Goal: Obtain resource: Obtain resource

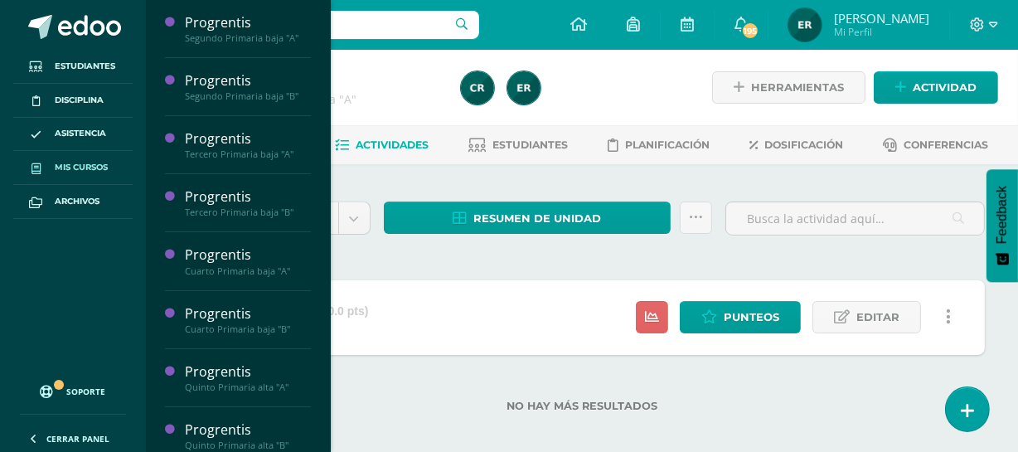
click at [69, 174] on link "Mis cursos" at bounding box center [72, 168] width 119 height 34
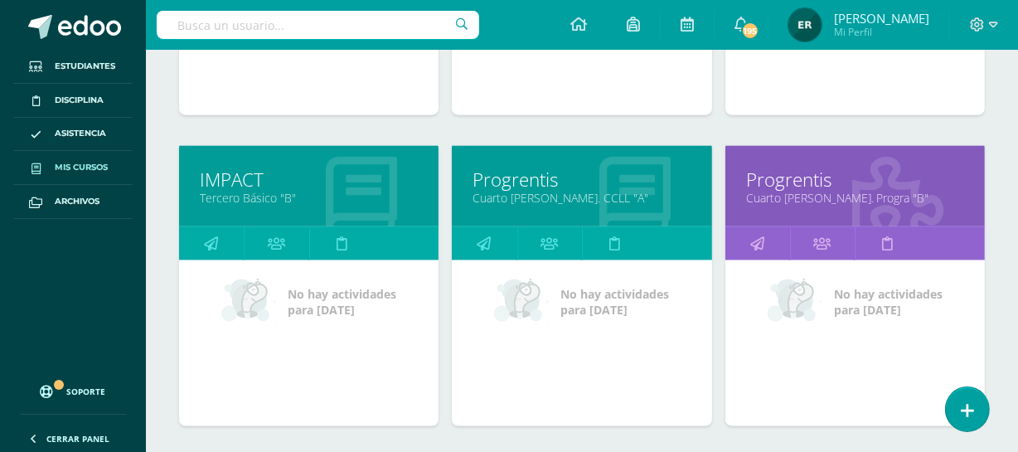
scroll to position [1720, 0]
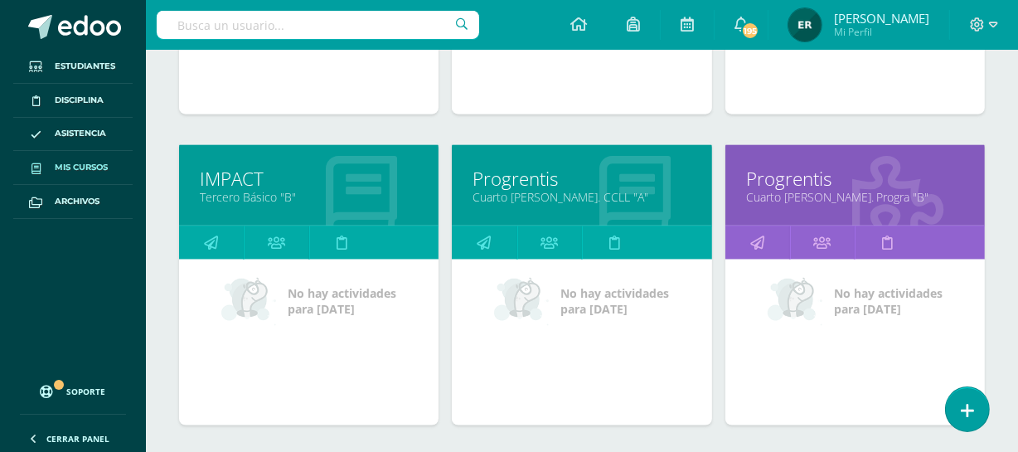
click at [540, 189] on link "Cuarto [PERSON_NAME]. CCLL "A"" at bounding box center [581, 197] width 218 height 16
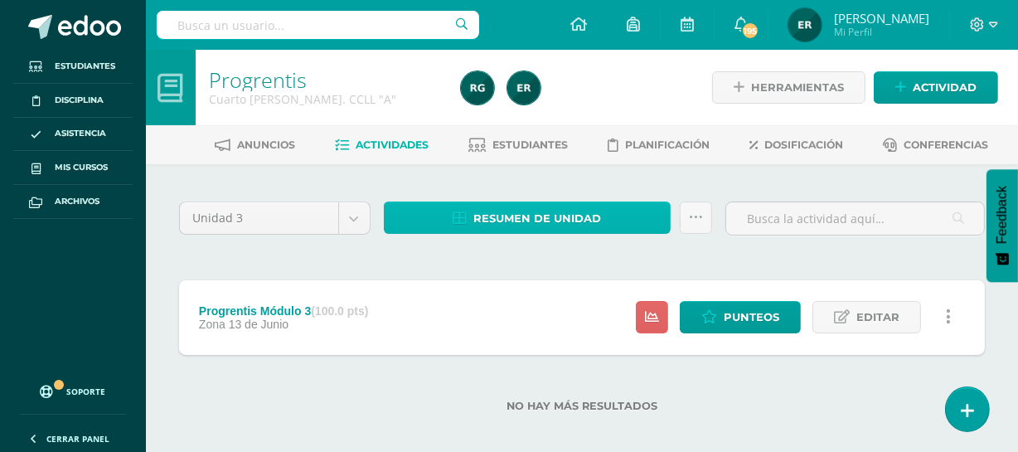
click at [527, 220] on span "Resumen de unidad" at bounding box center [537, 218] width 128 height 31
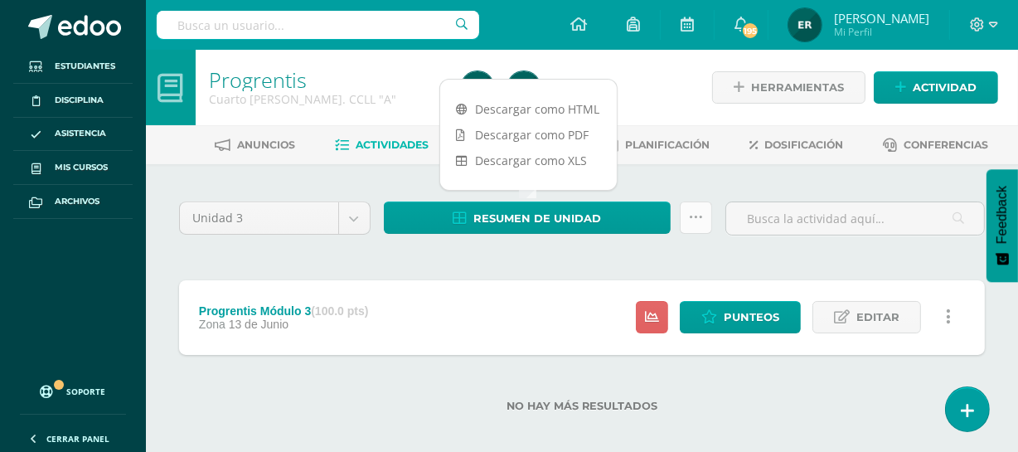
click at [693, 221] on icon at bounding box center [696, 217] width 14 height 14
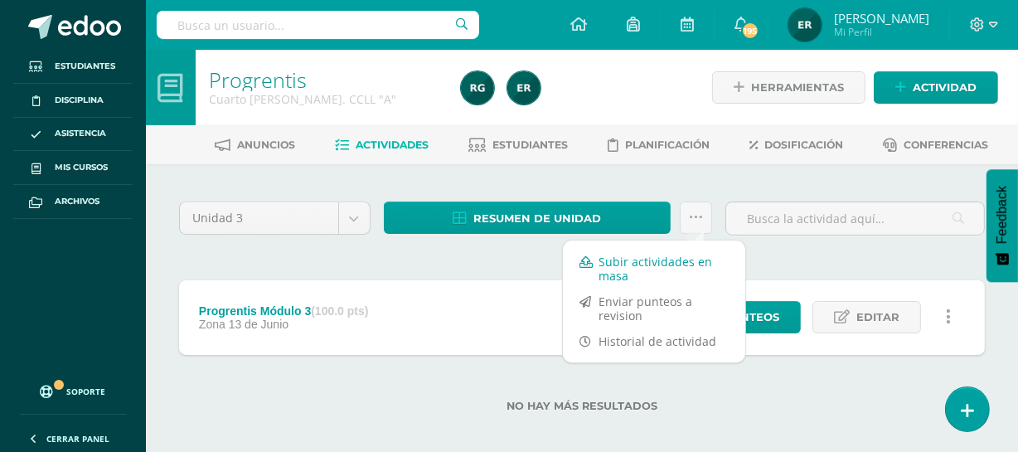
click at [623, 273] on link "Subir actividades en masa" at bounding box center [654, 269] width 182 height 40
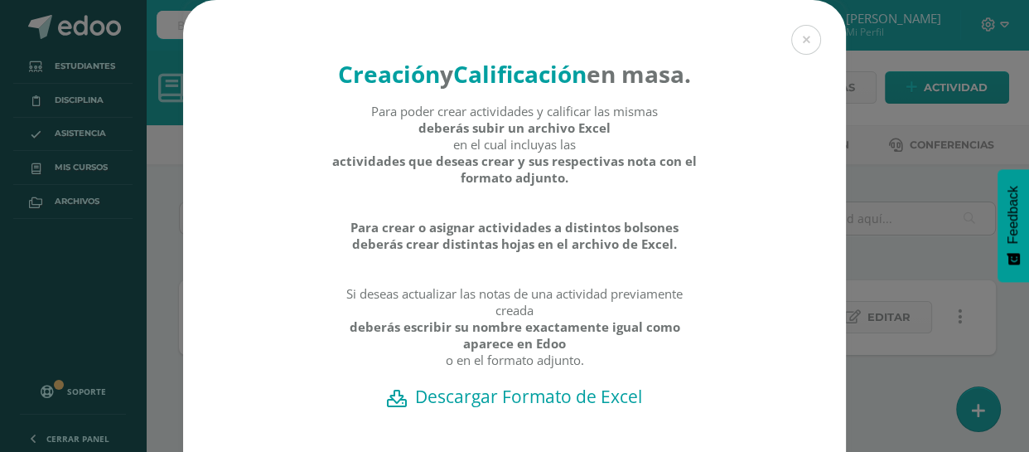
scroll to position [152, 0]
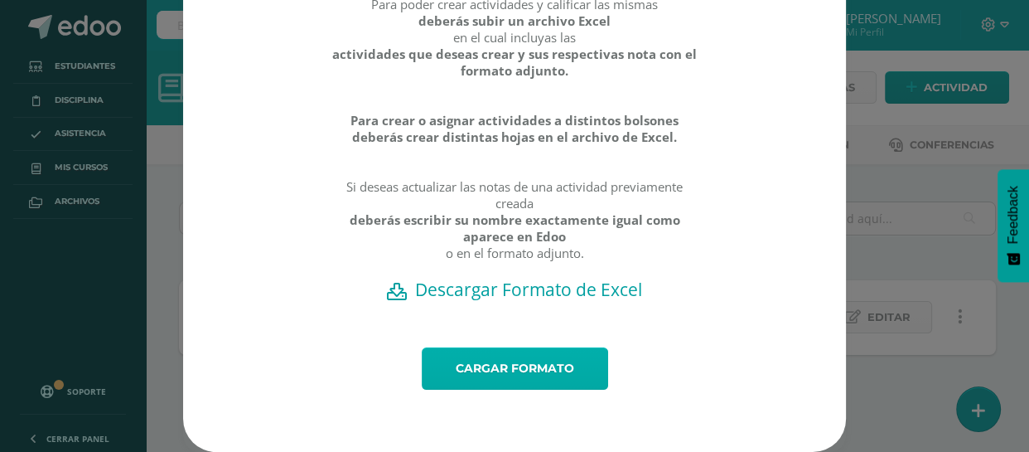
click at [534, 375] on link "Cargar formato" at bounding box center [515, 368] width 186 height 42
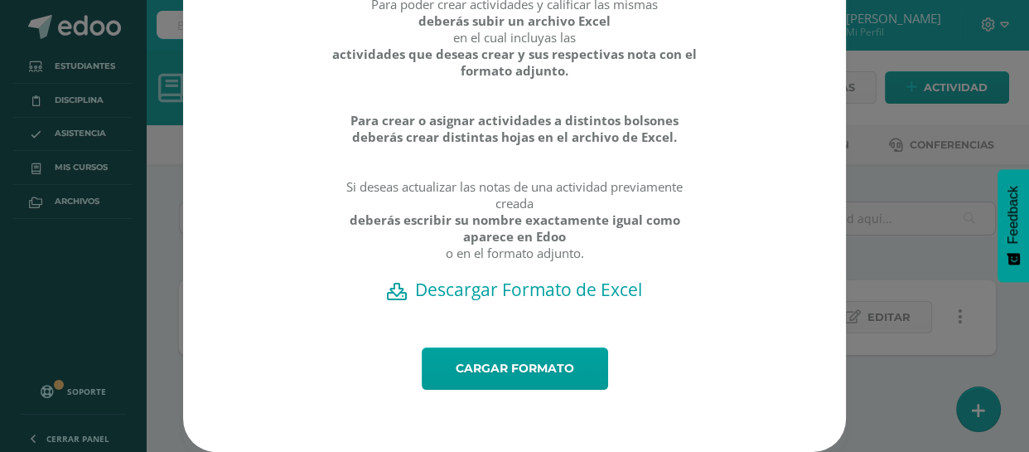
click at [544, 286] on h2 "Descargar Formato de Excel" at bounding box center [514, 289] width 605 height 23
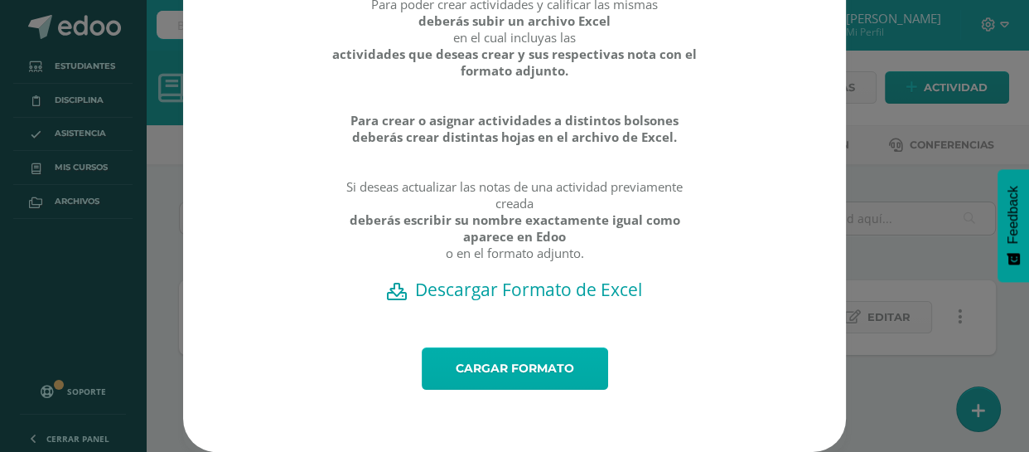
click at [481, 362] on link "Cargar formato" at bounding box center [515, 368] width 186 height 42
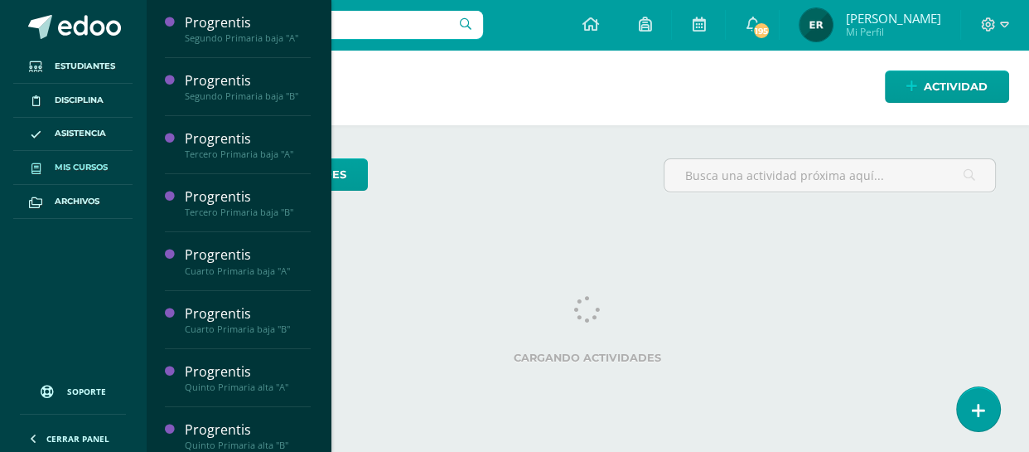
click at [81, 171] on span "Mis cursos" at bounding box center [81, 167] width 53 height 13
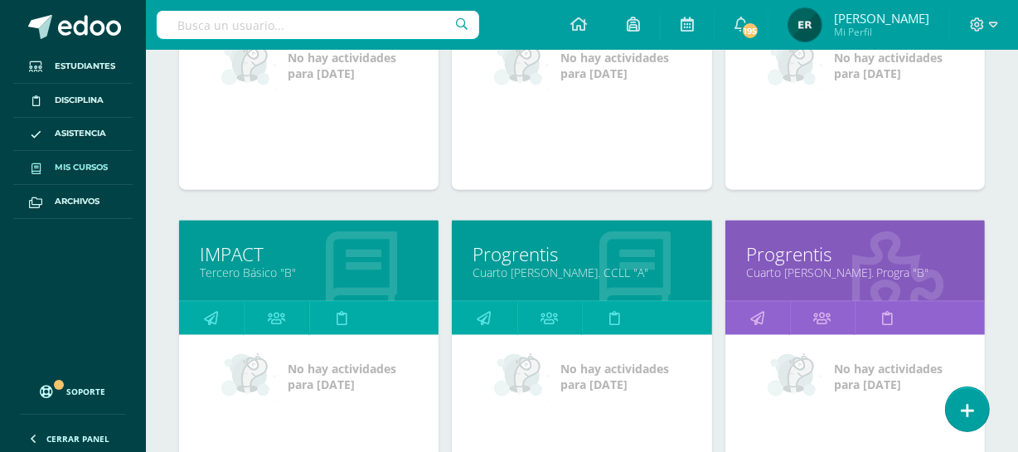
scroll to position [1827, 0]
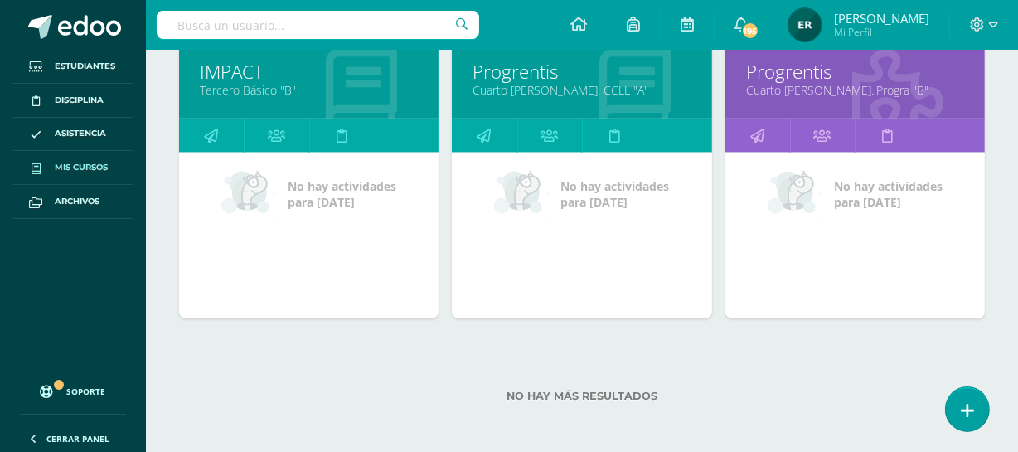
click at [512, 72] on link "Progrentis" at bounding box center [581, 72] width 218 height 26
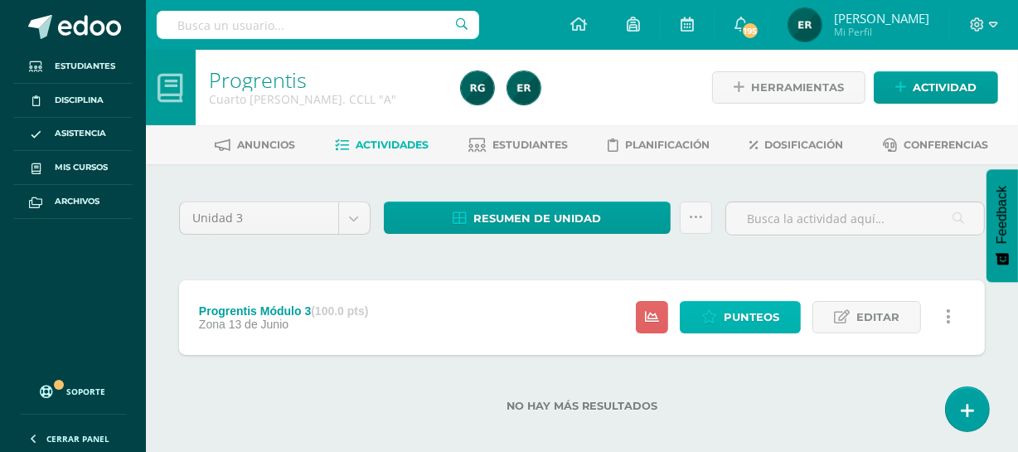
click at [738, 319] on span "Punteos" at bounding box center [751, 317] width 56 height 31
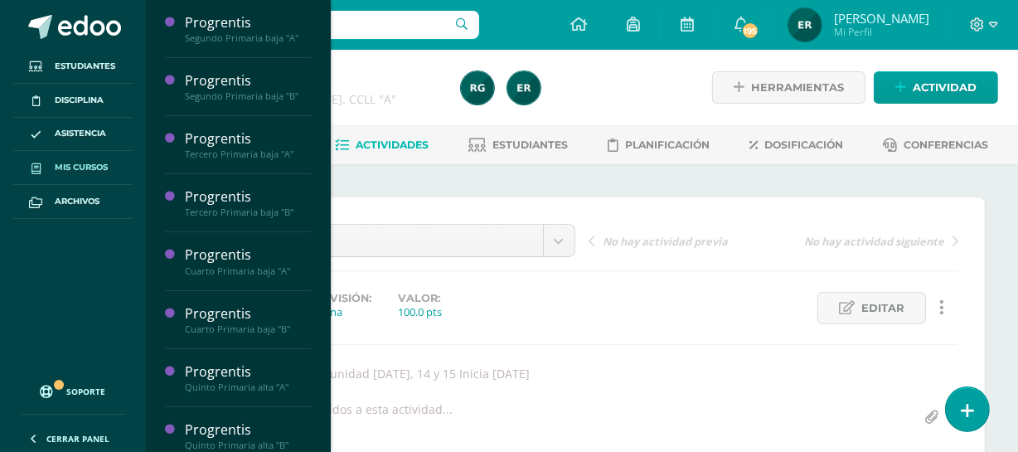
click at [69, 159] on link "Mis cursos" at bounding box center [72, 168] width 119 height 34
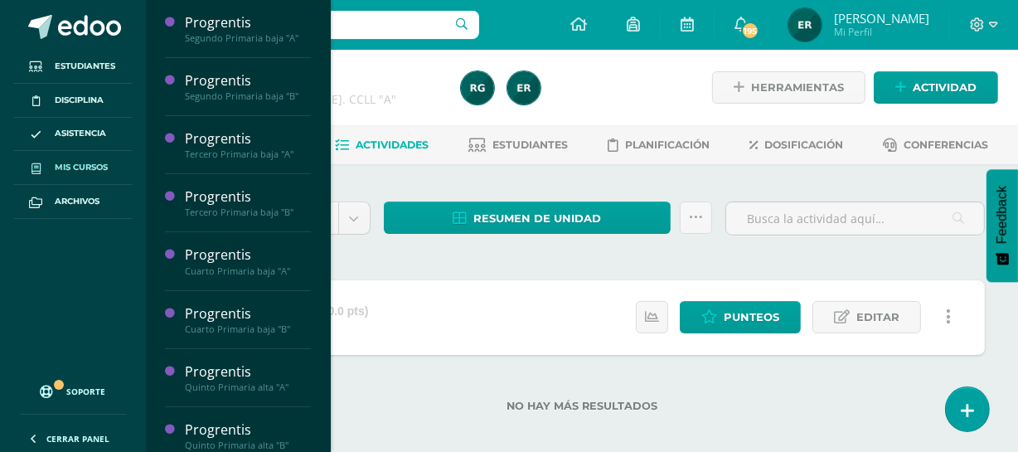
click at [80, 166] on span "Mis cursos" at bounding box center [81, 167] width 53 height 13
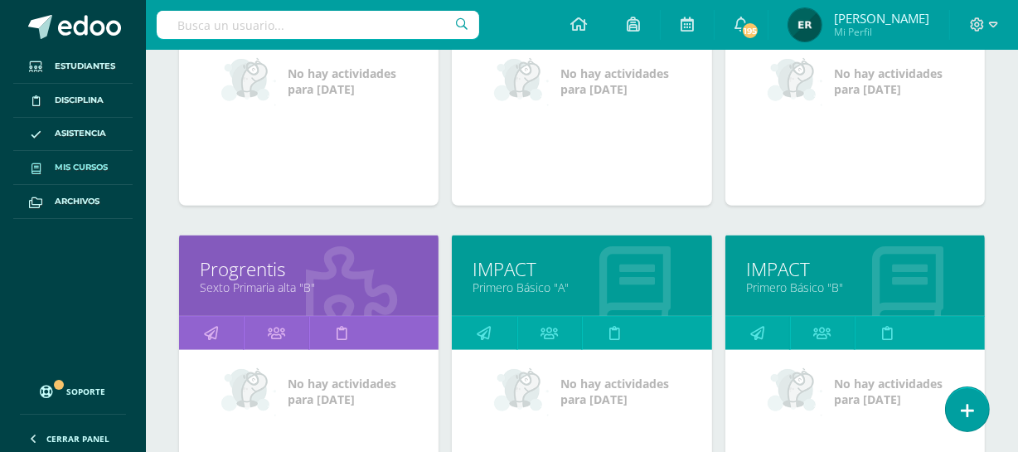
scroll to position [1118, 0]
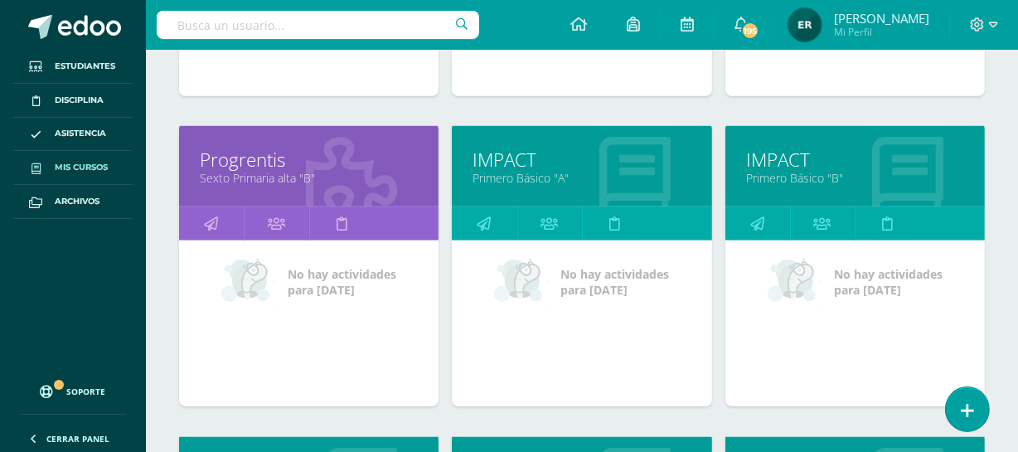
click at [778, 158] on link "IMPACT" at bounding box center [855, 160] width 218 height 26
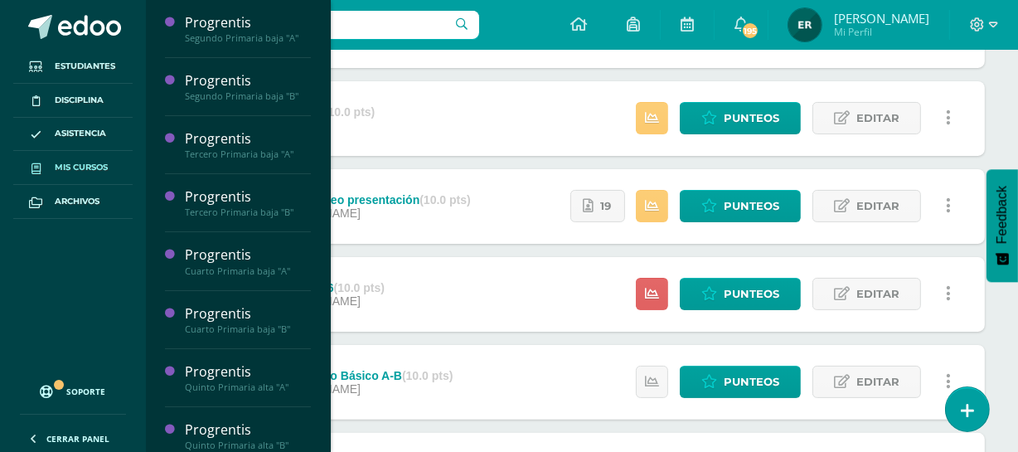
scroll to position [270, 0]
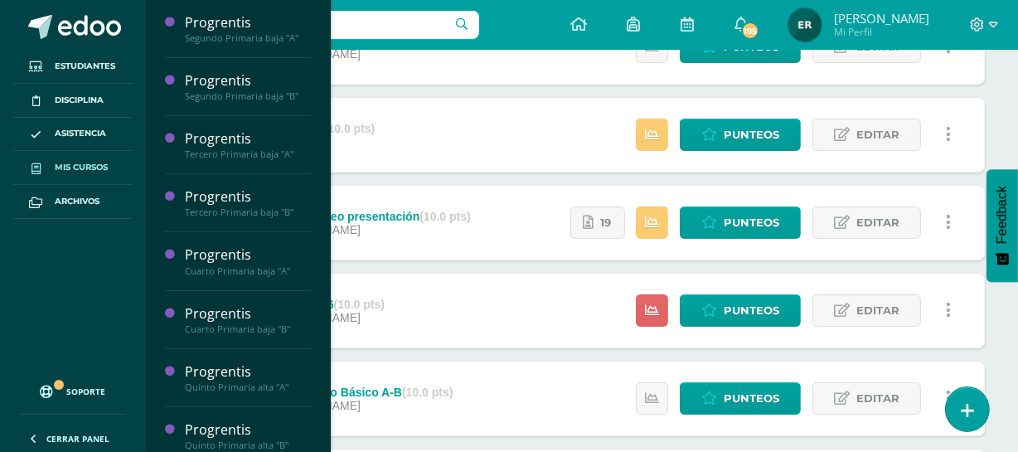
click at [88, 169] on span "Mis cursos" at bounding box center [81, 167] width 53 height 13
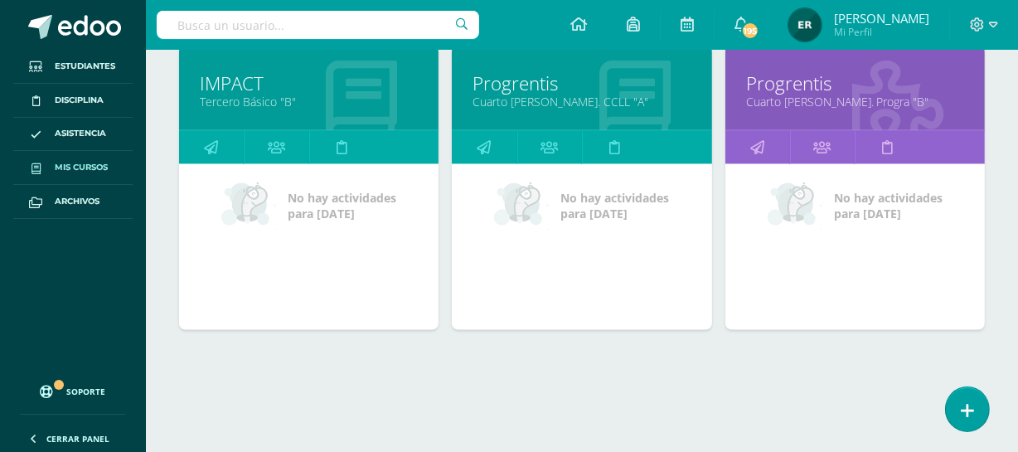
scroll to position [1821, 0]
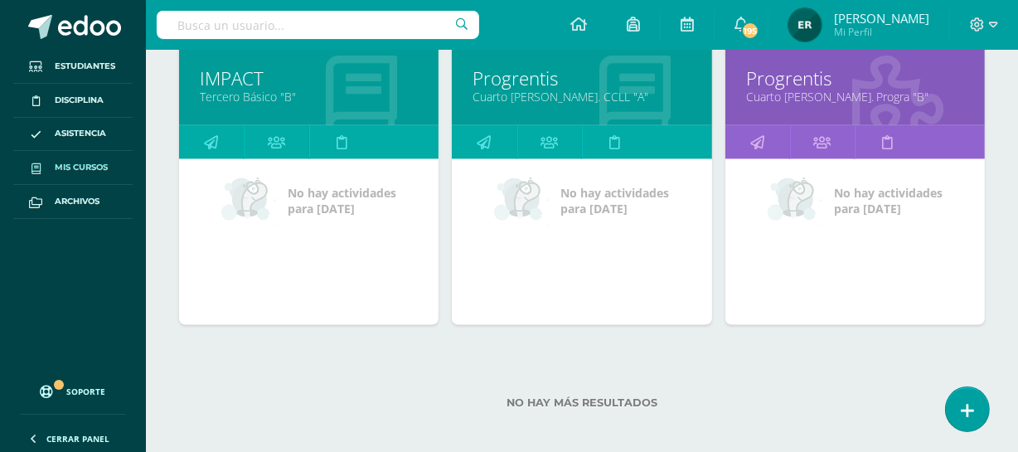
click at [814, 82] on link "Progrentis" at bounding box center [855, 78] width 218 height 26
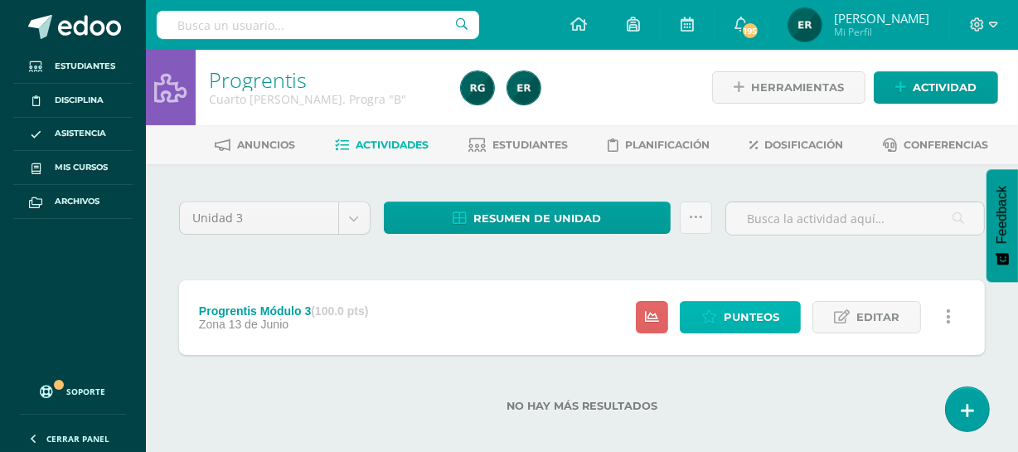
click at [756, 323] on span "Punteos" at bounding box center [751, 317] width 56 height 31
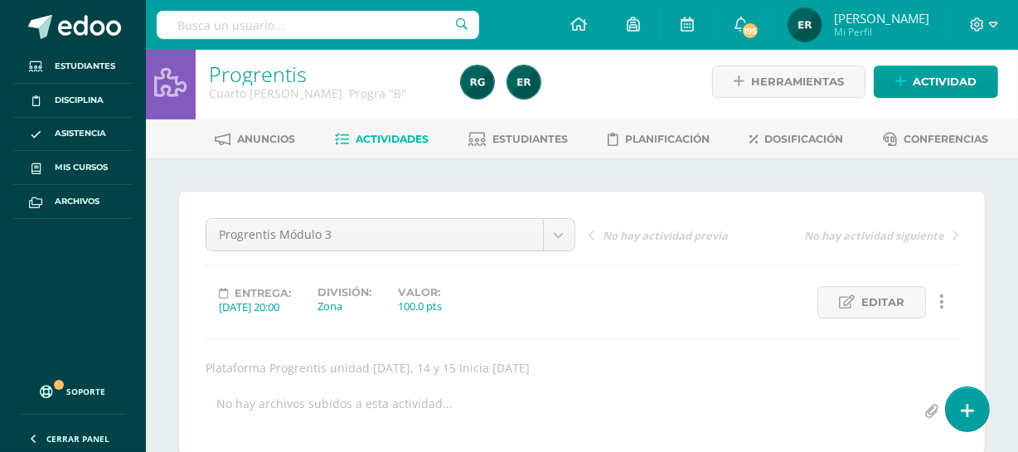
scroll to position [7, 0]
click at [364, 136] on span "Actividades" at bounding box center [392, 138] width 73 height 12
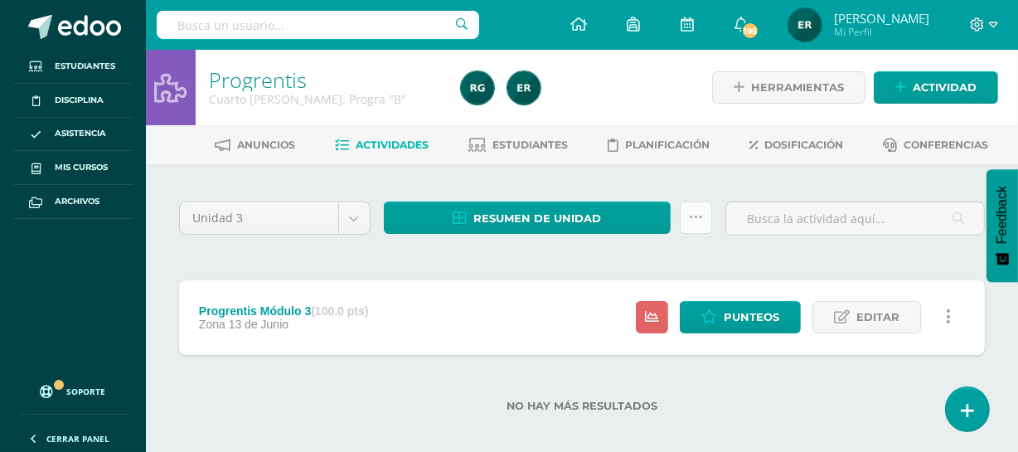
click at [693, 222] on icon at bounding box center [696, 217] width 14 height 14
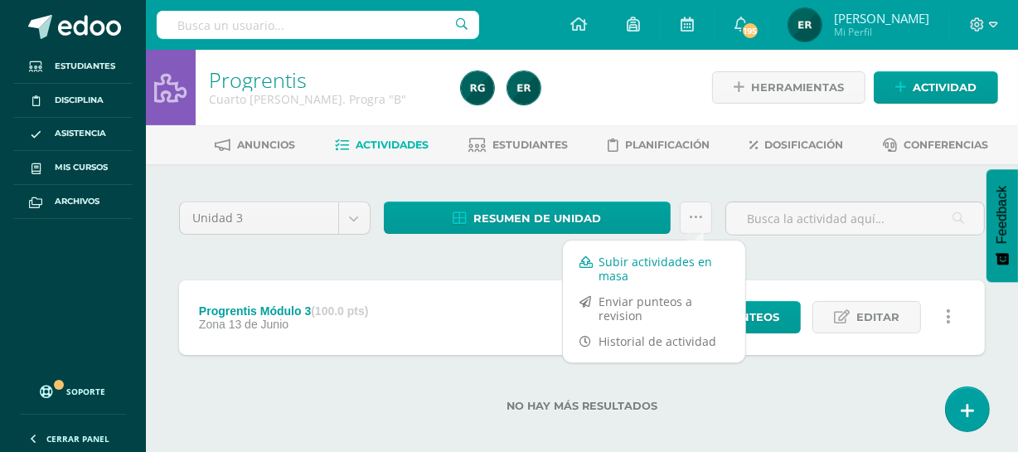
click at [663, 270] on link "Subir actividades en masa" at bounding box center [654, 269] width 182 height 40
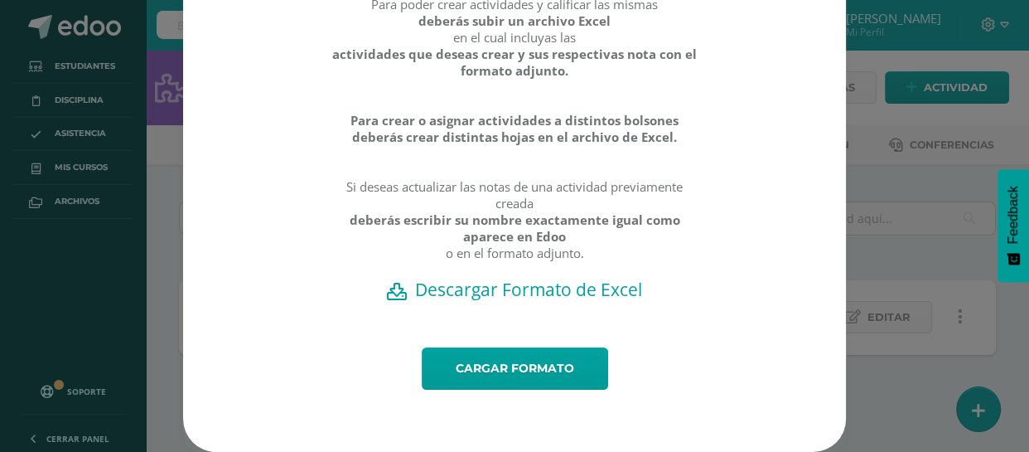
scroll to position [150, 0]
click at [556, 296] on h2 "Descargar Formato de Excel" at bounding box center [514, 289] width 605 height 23
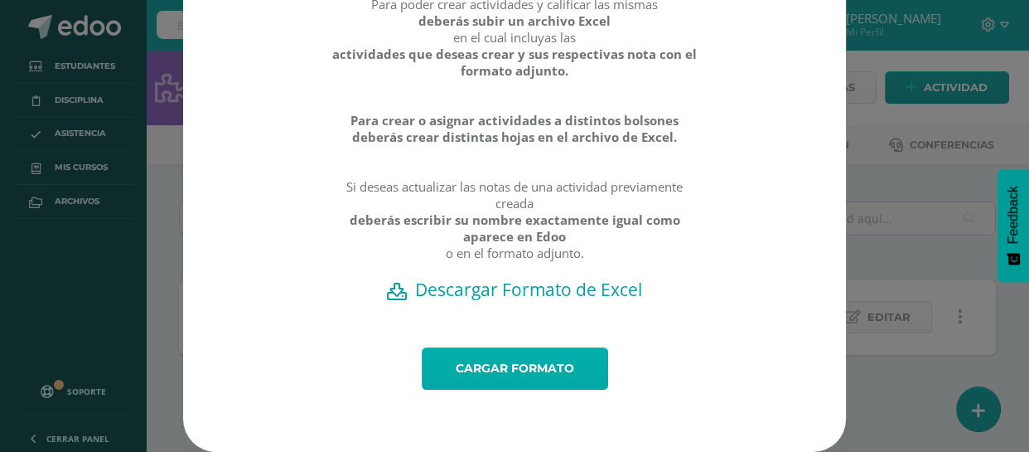
click at [506, 370] on link "Cargar formato" at bounding box center [515, 368] width 186 height 42
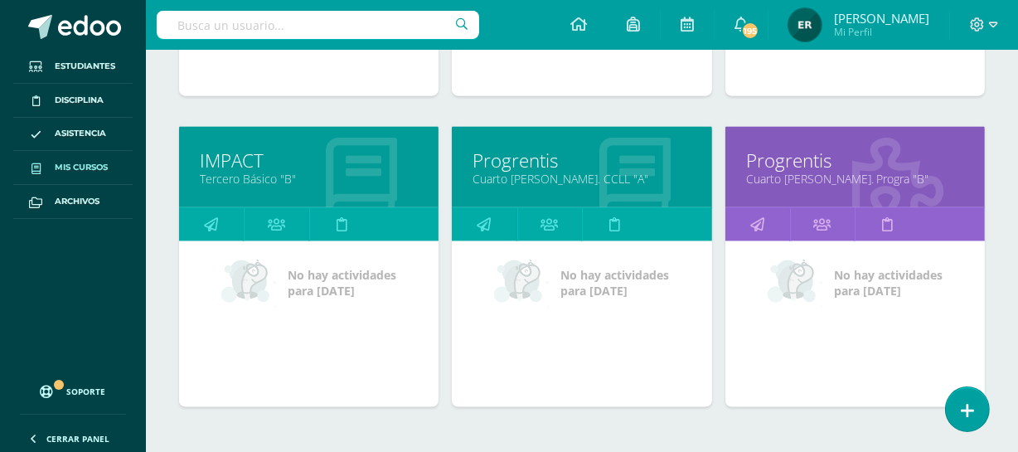
scroll to position [1821, 0]
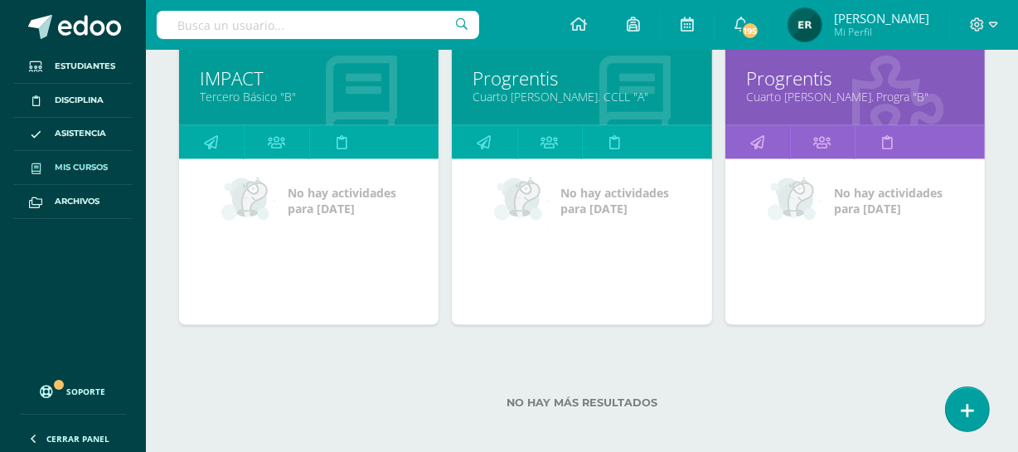
click at [832, 101] on div at bounding box center [897, 86] width 174 height 111
click at [771, 89] on link "Cuarto [PERSON_NAME]. Progra "B"" at bounding box center [855, 97] width 218 height 16
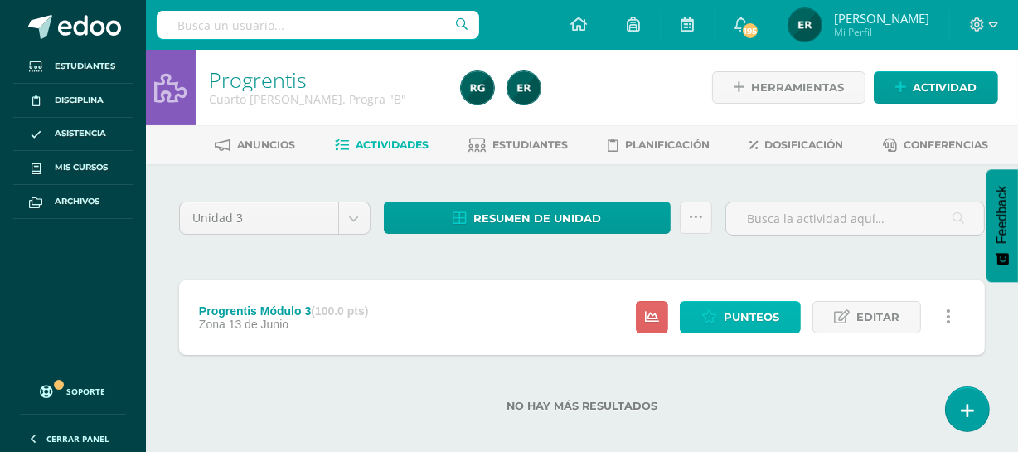
click at [746, 317] on span "Punteos" at bounding box center [751, 317] width 56 height 31
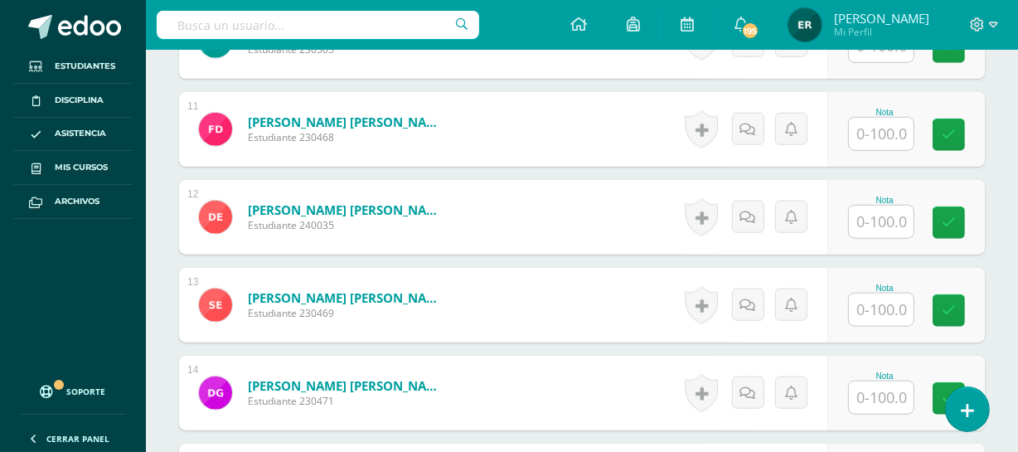
scroll to position [1244, 0]
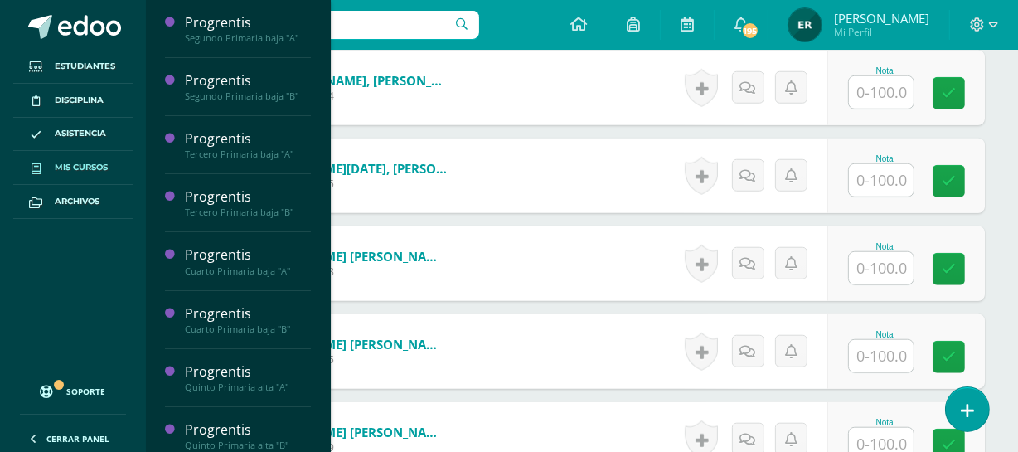
click at [88, 174] on link "Mis cursos" at bounding box center [72, 168] width 119 height 34
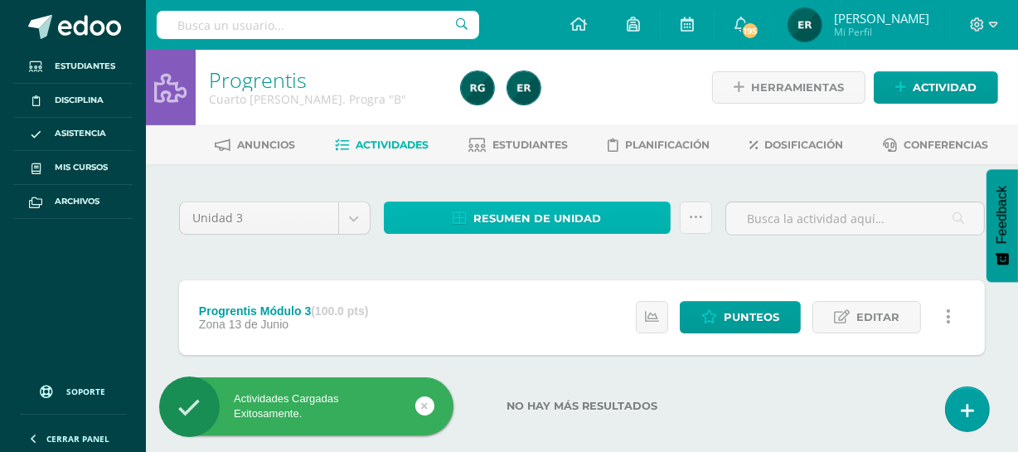
click at [498, 213] on span "Resumen de unidad" at bounding box center [537, 218] width 128 height 31
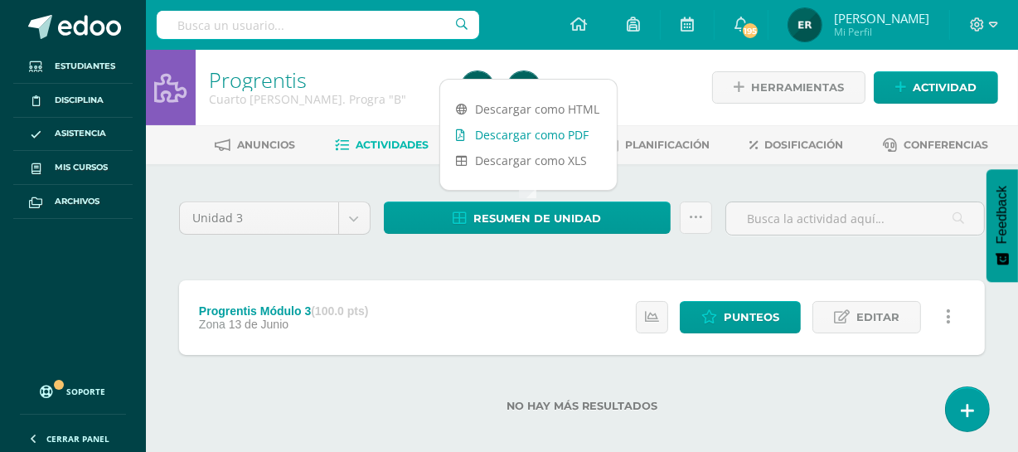
click at [513, 137] on link "Descargar como PDF" at bounding box center [528, 135] width 177 height 26
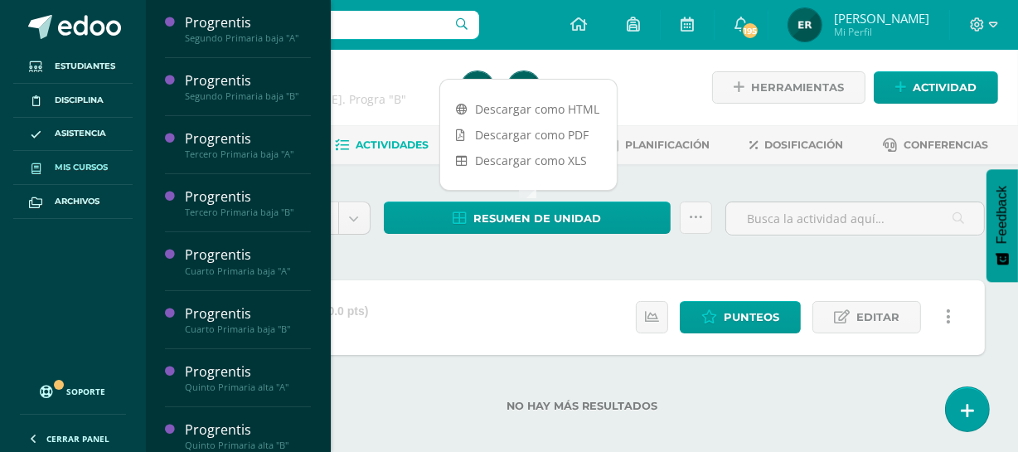
click at [61, 166] on span "Mis cursos" at bounding box center [81, 167] width 53 height 13
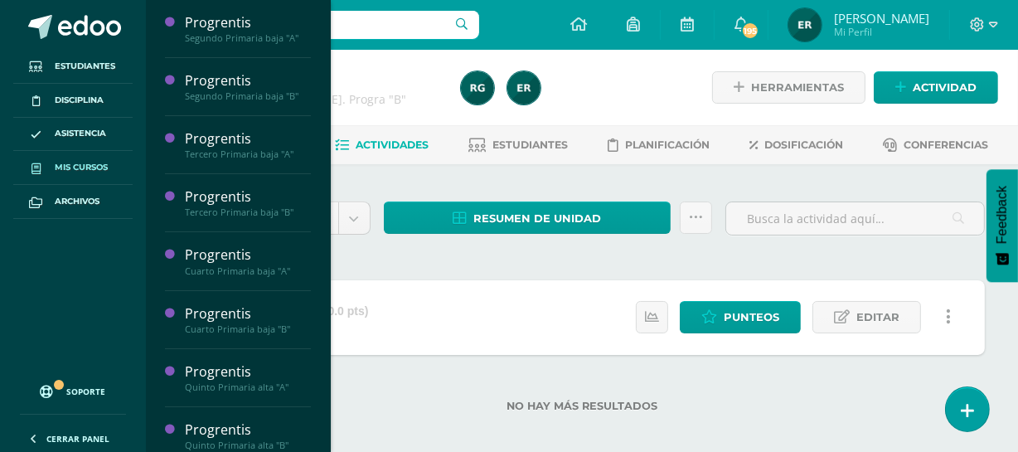
click at [61, 166] on span "Mis cursos" at bounding box center [81, 167] width 53 height 13
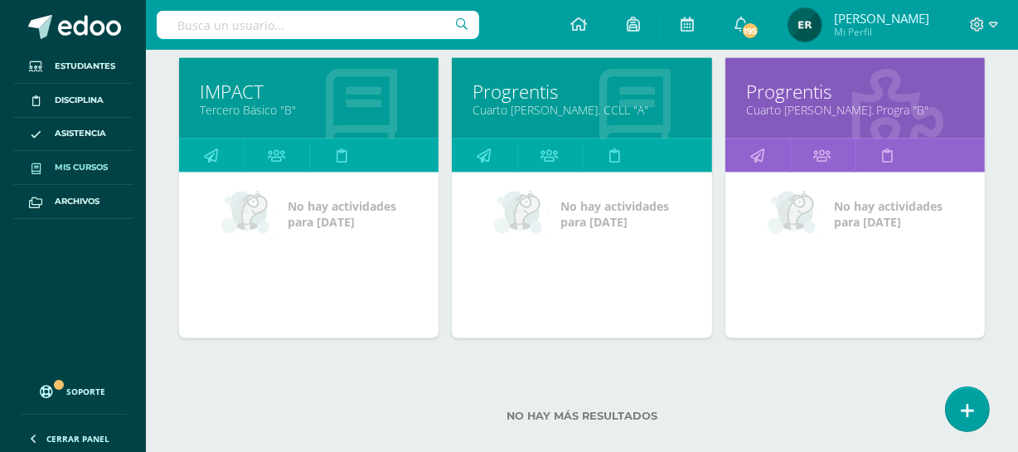
scroll to position [1827, 0]
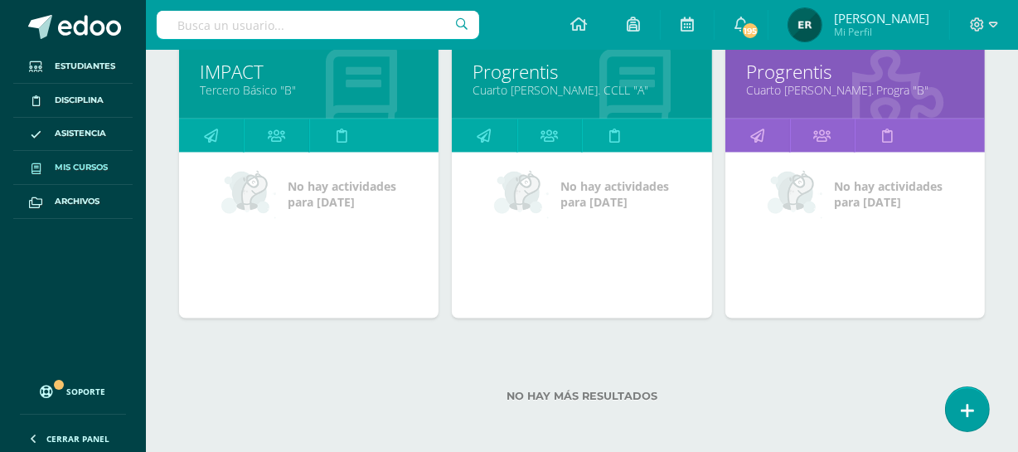
click at [548, 90] on link "Cuarto Bach. CCLL "A"" at bounding box center [581, 90] width 218 height 16
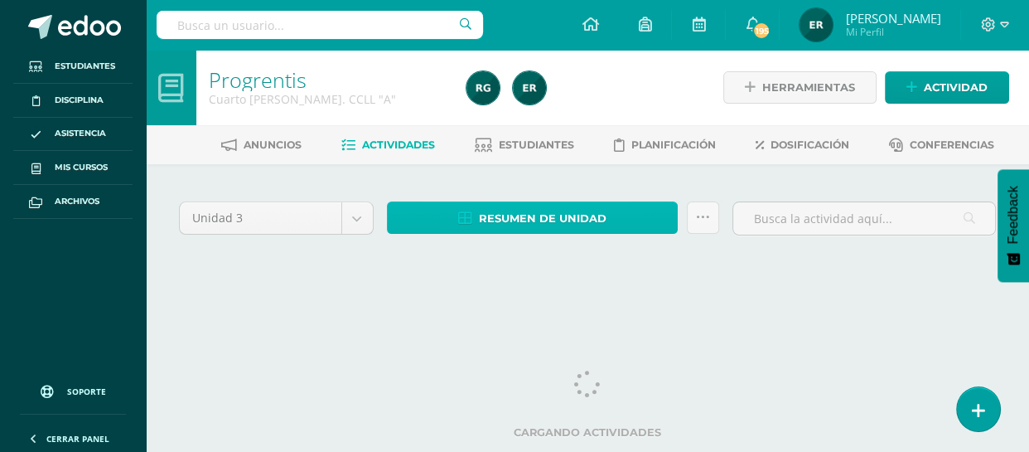
click at [613, 219] on link "Resumen de unidad" at bounding box center [533, 217] width 292 height 32
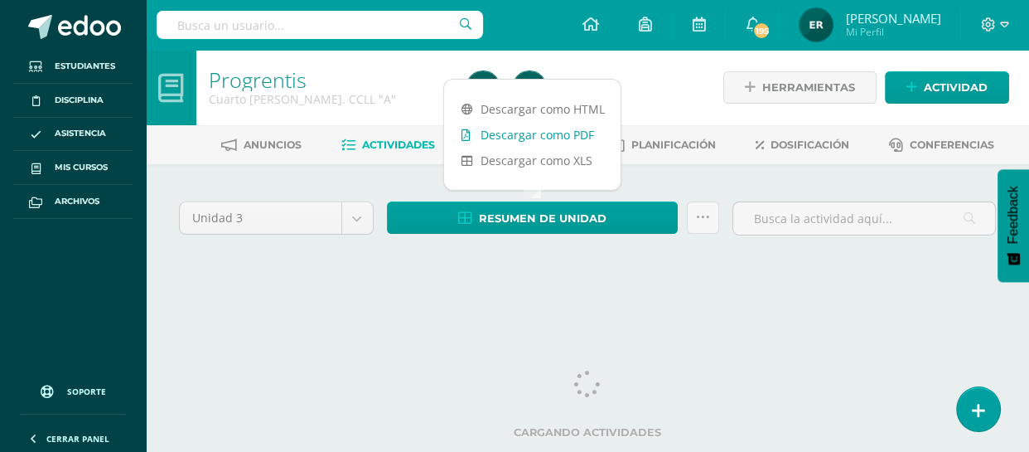
click at [516, 141] on link "Descargar como PDF" at bounding box center [532, 135] width 177 height 26
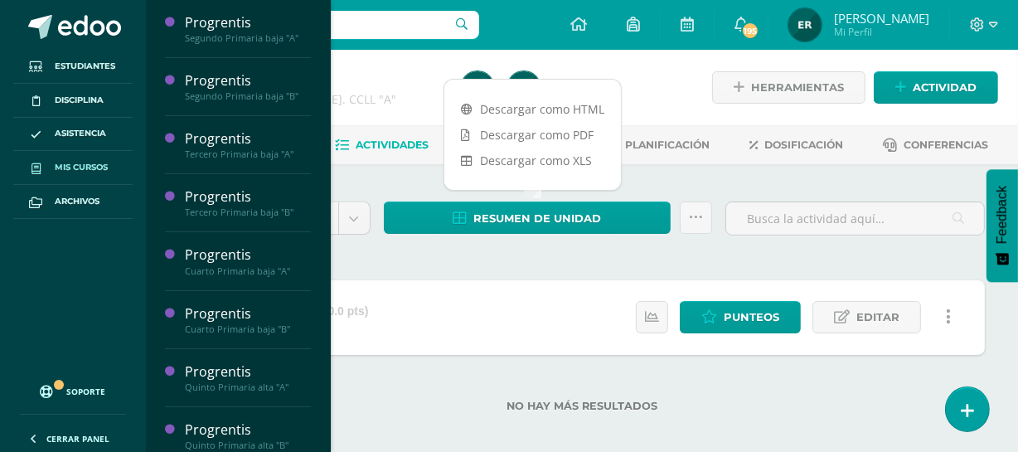
click at [104, 161] on span "Mis cursos" at bounding box center [81, 167] width 53 height 13
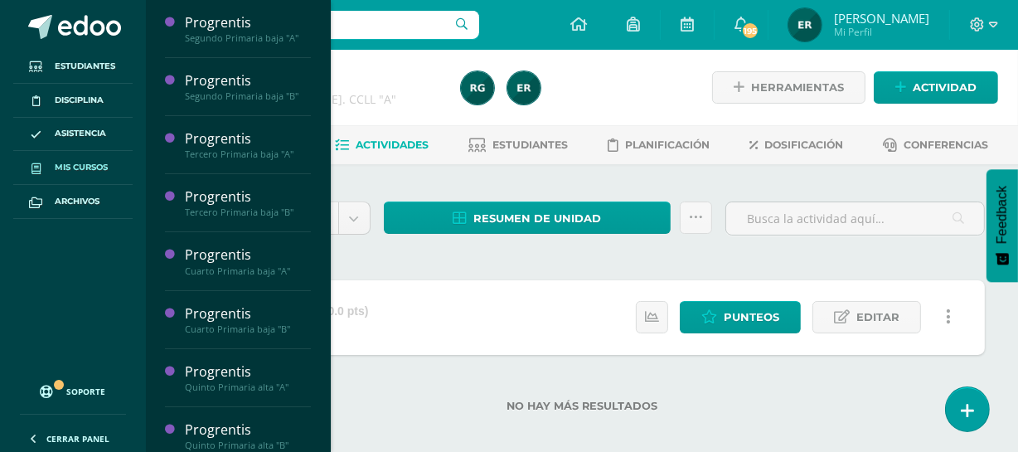
click at [104, 161] on span "Mis cursos" at bounding box center [81, 167] width 53 height 13
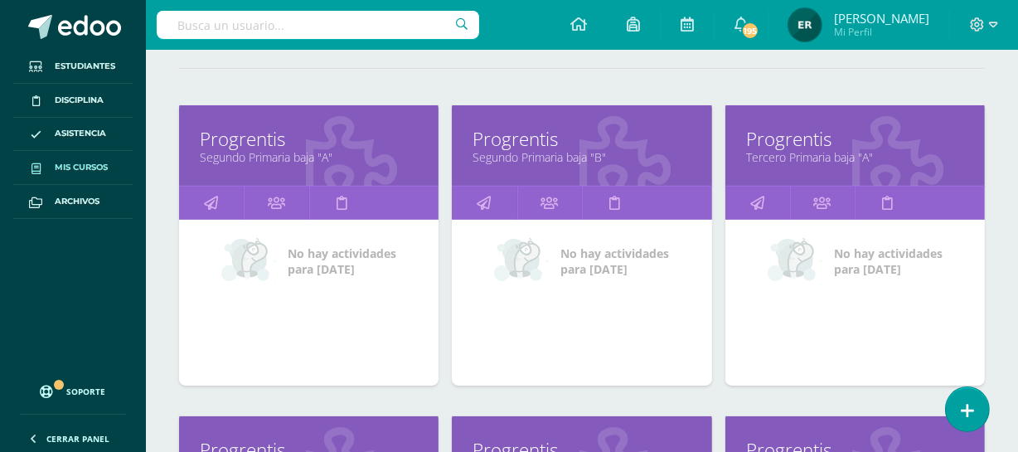
scroll to position [225, 0]
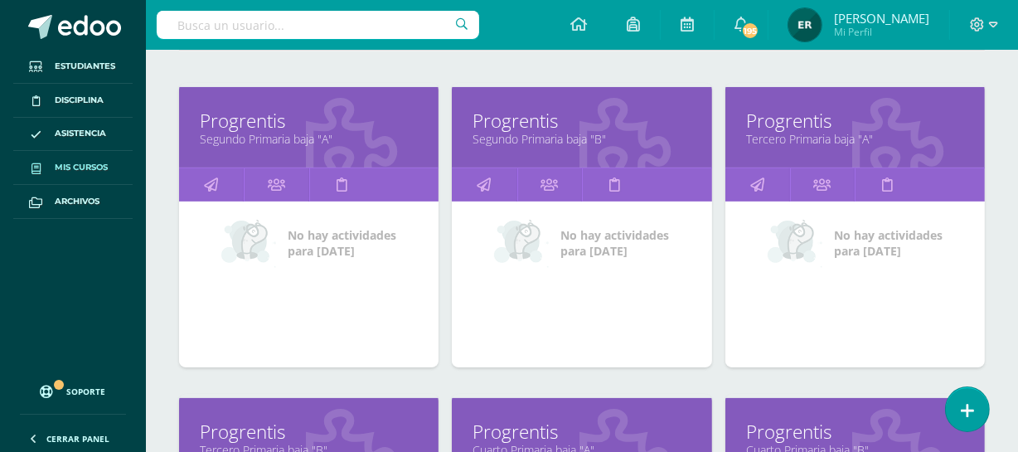
click at [249, 148] on div "Progrentis Segundo Primaria baja "A"" at bounding box center [308, 127] width 259 height 80
click at [249, 147] on div "Progrentis Segundo Primaria baja "A"" at bounding box center [308, 127] width 259 height 80
click at [240, 124] on link "Progrentis" at bounding box center [309, 121] width 218 height 26
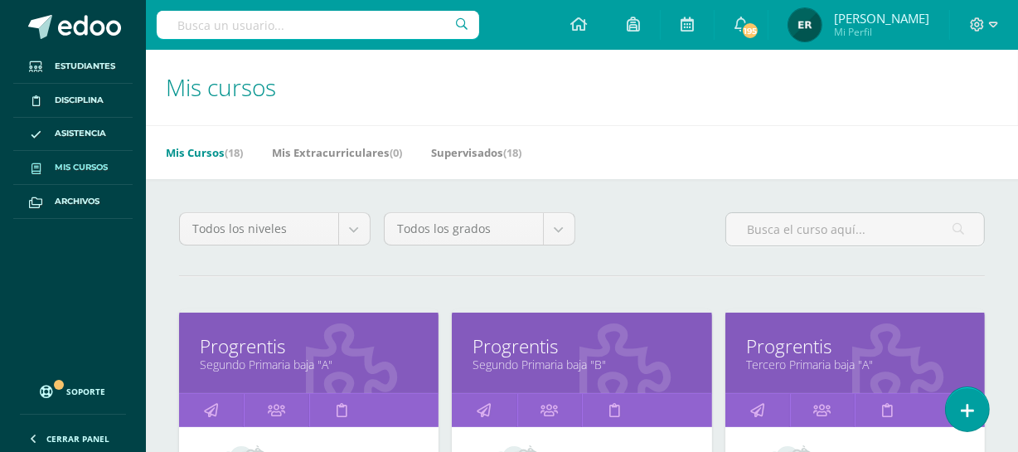
click at [544, 356] on link "Segundo Primaria baja "B"" at bounding box center [581, 364] width 218 height 16
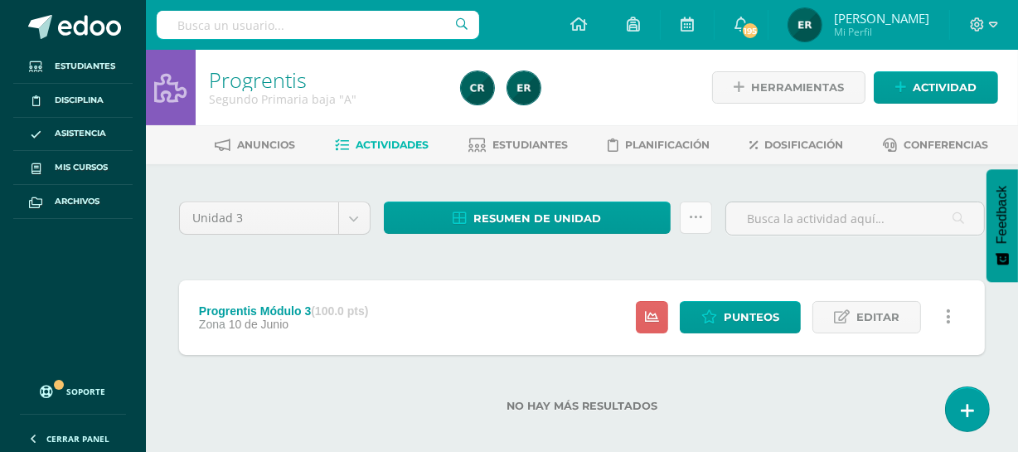
click at [695, 218] on icon at bounding box center [696, 217] width 14 height 14
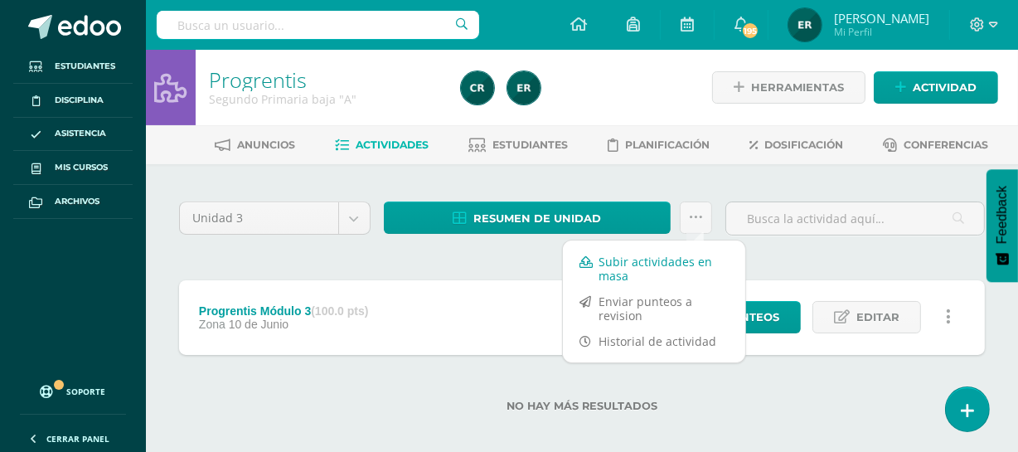
click at [616, 267] on link "Subir actividades en masa" at bounding box center [654, 269] width 182 height 40
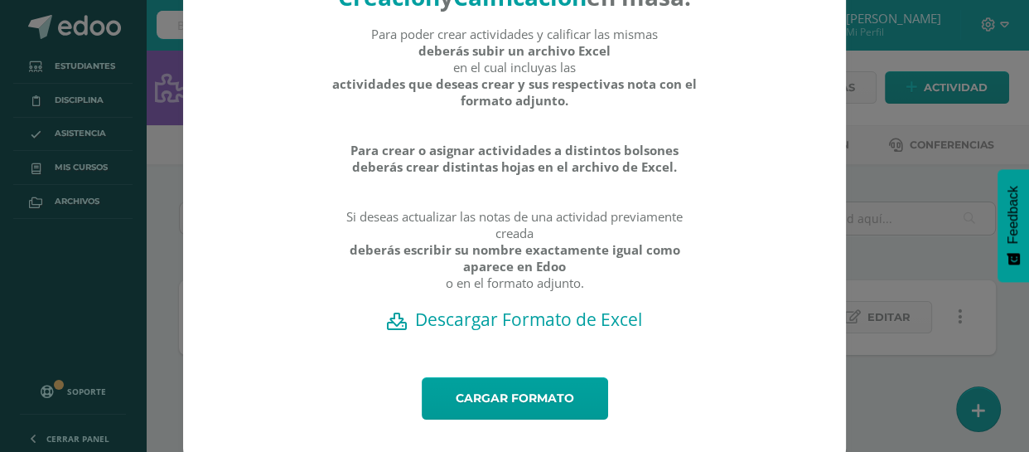
scroll to position [150, 0]
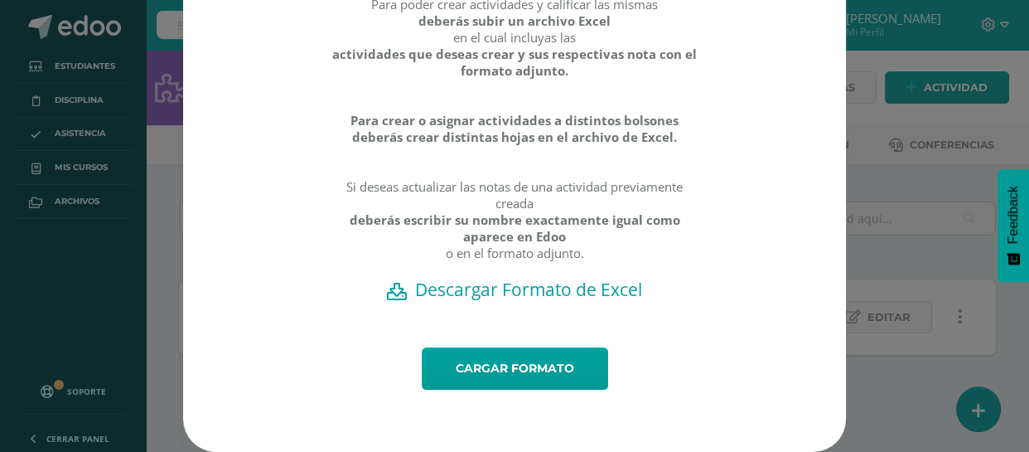
click at [514, 293] on h2 "Descargar Formato de Excel" at bounding box center [514, 289] width 605 height 23
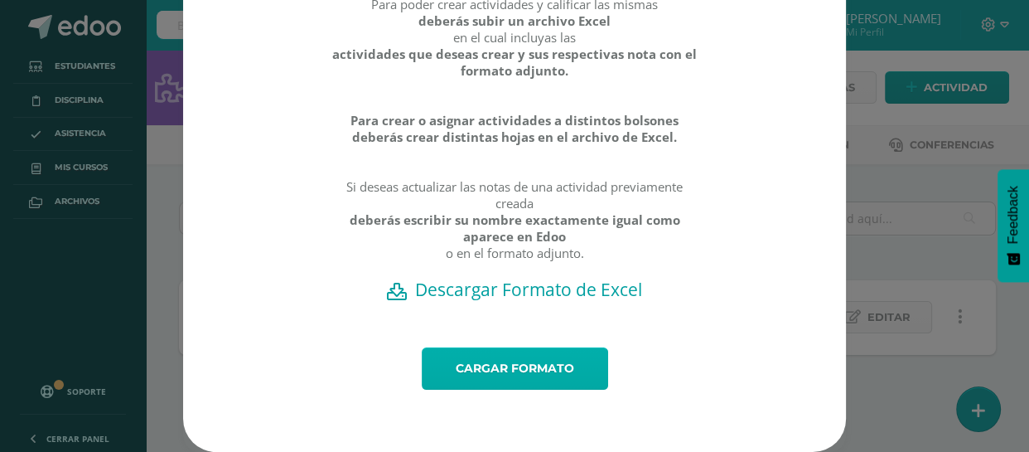
click at [491, 362] on link "Cargar formato" at bounding box center [515, 368] width 186 height 42
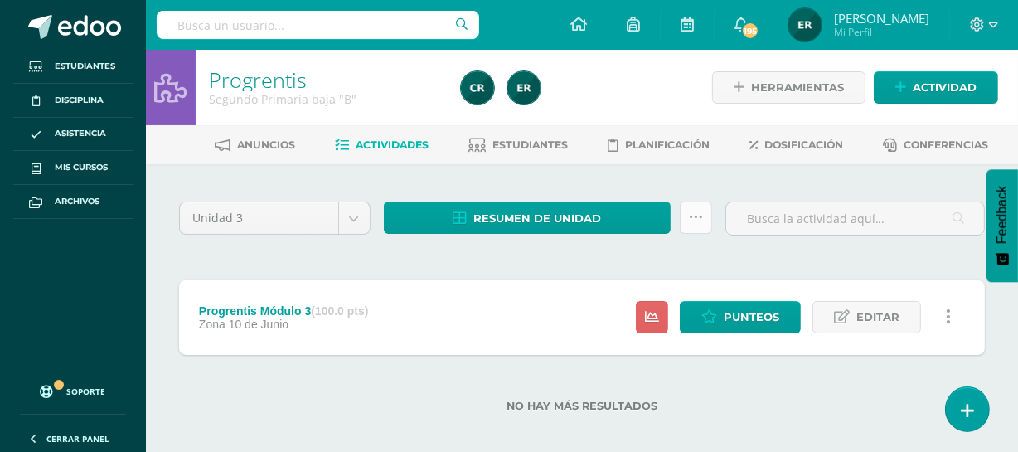
click at [689, 214] on icon at bounding box center [696, 217] width 14 height 14
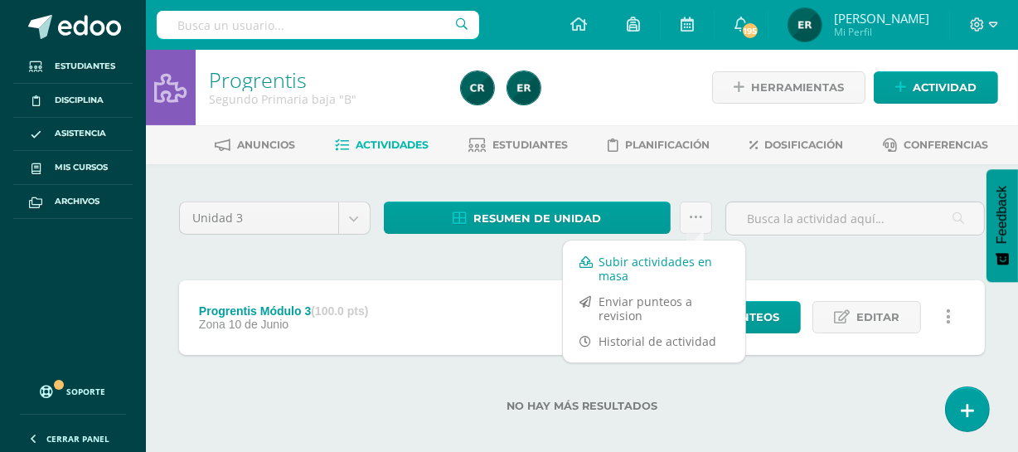
click at [680, 267] on link "Subir actividades en masa" at bounding box center [654, 269] width 182 height 40
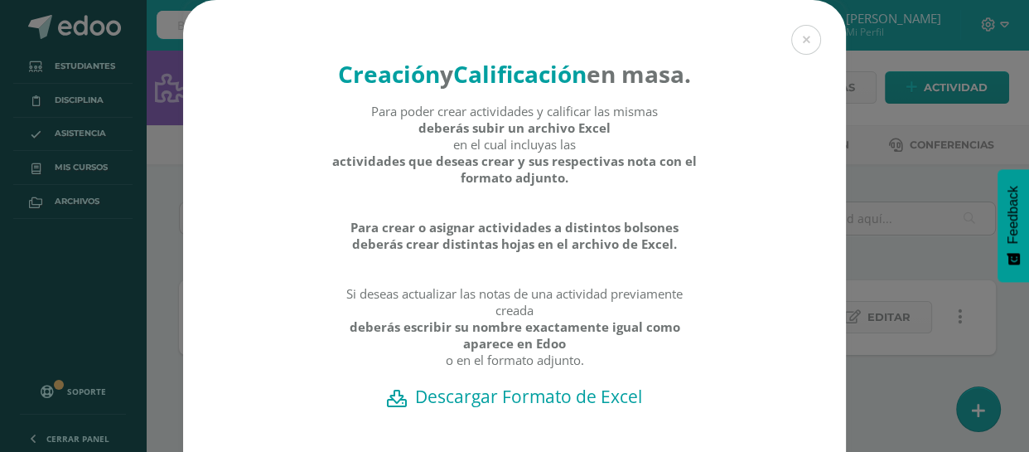
scroll to position [150, 0]
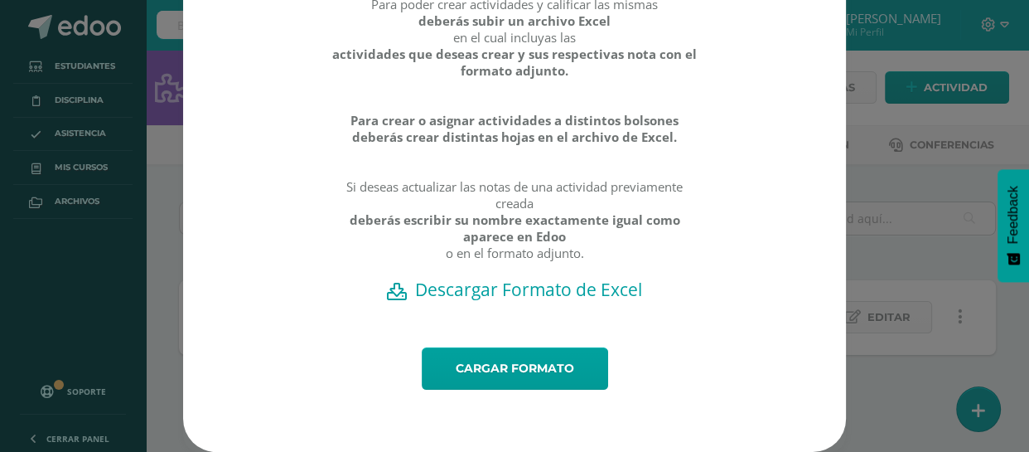
click at [548, 293] on h2 "Descargar Formato de Excel" at bounding box center [514, 289] width 605 height 23
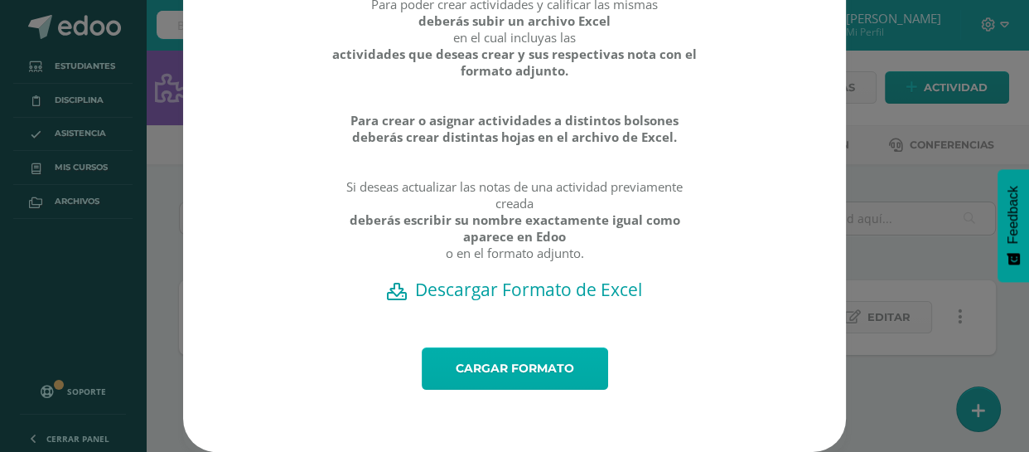
click at [554, 372] on link "Cargar formato" at bounding box center [515, 368] width 186 height 42
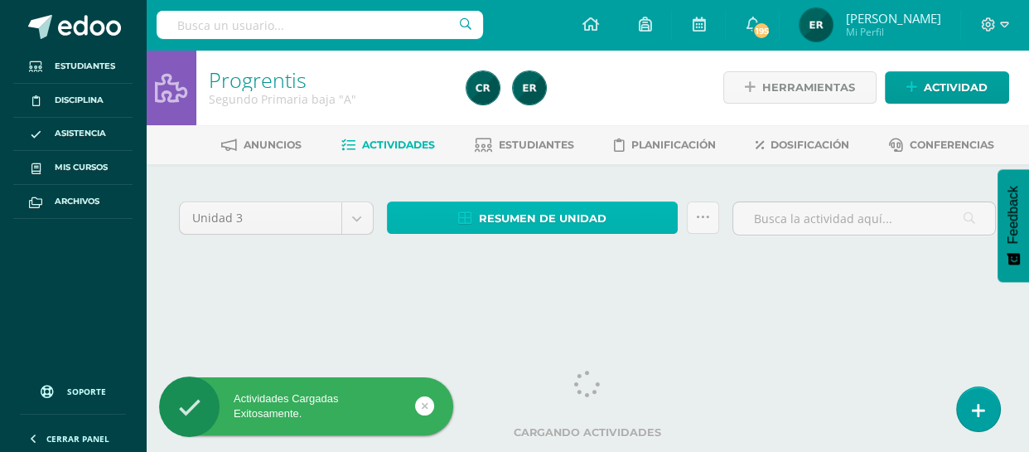
click at [503, 213] on span "Resumen de unidad" at bounding box center [543, 218] width 128 height 31
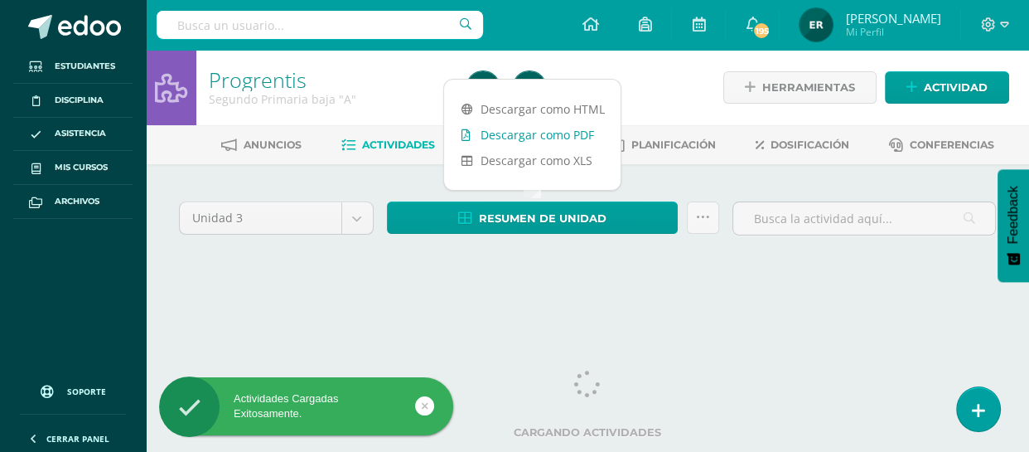
click at [506, 138] on link "Descargar como PDF" at bounding box center [532, 135] width 177 height 26
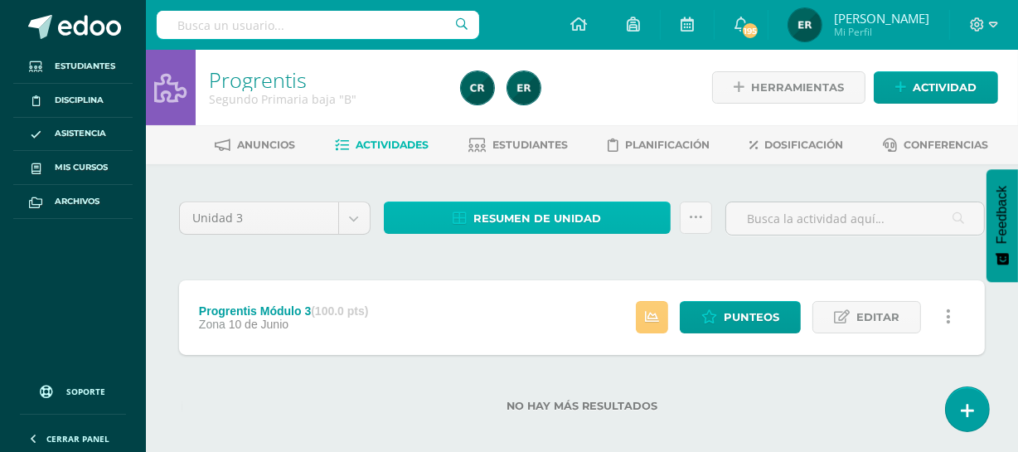
click at [592, 215] on span "Resumen de unidad" at bounding box center [537, 218] width 128 height 31
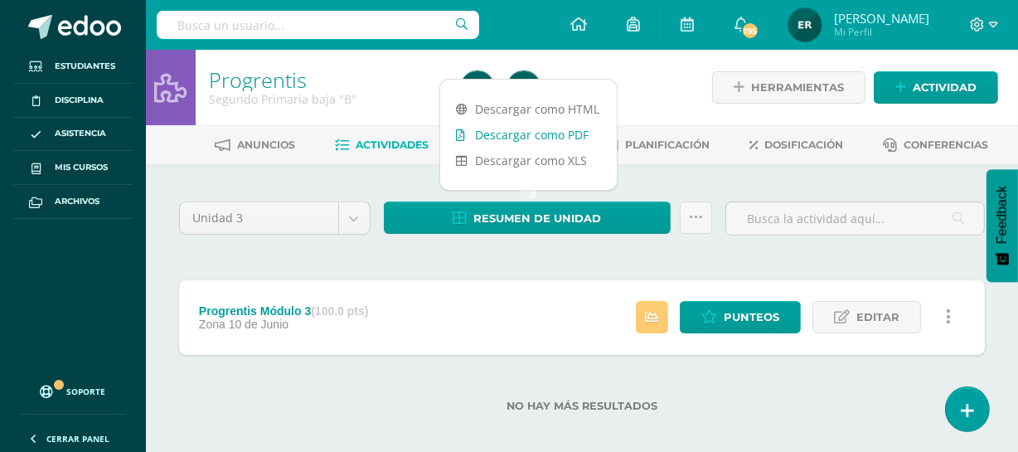
click at [525, 141] on link "Descargar como PDF" at bounding box center [528, 135] width 177 height 26
